Goal: Information Seeking & Learning: Learn about a topic

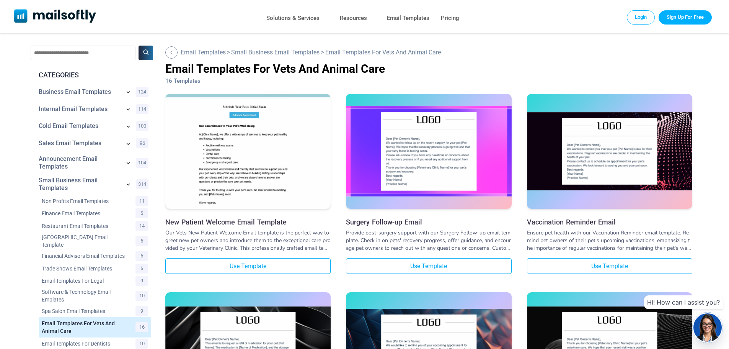
click at [249, 162] on img at bounding box center [247, 128] width 165 height 232
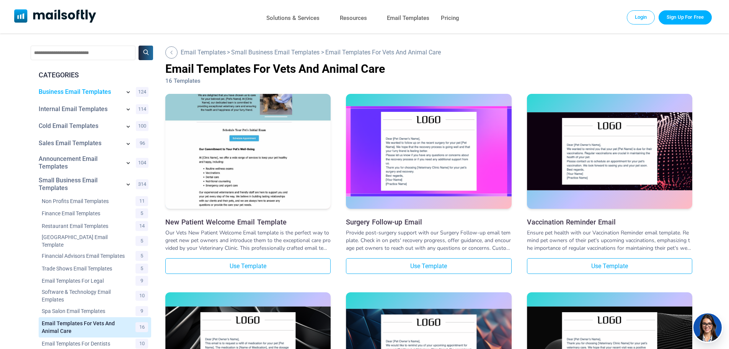
click at [56, 90] on link "Business Email Templates" at bounding box center [80, 92] width 82 height 8
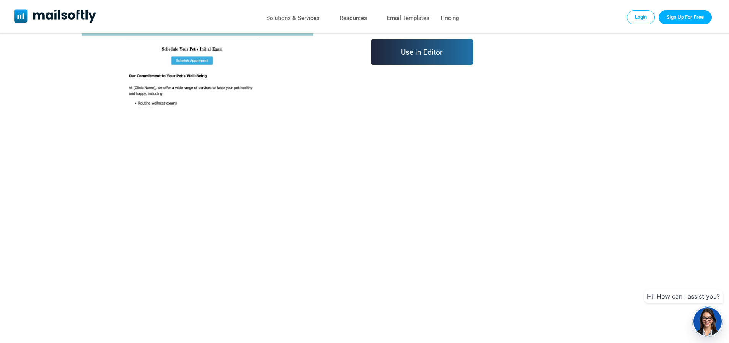
scroll to position [230, 0]
